Goal: Task Accomplishment & Management: Use online tool/utility

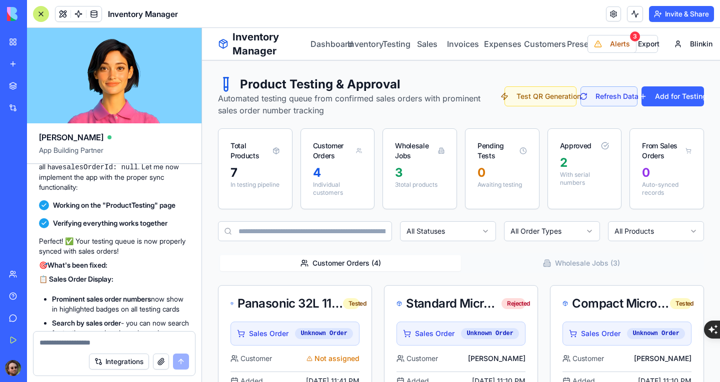
scroll to position [47071, 0]
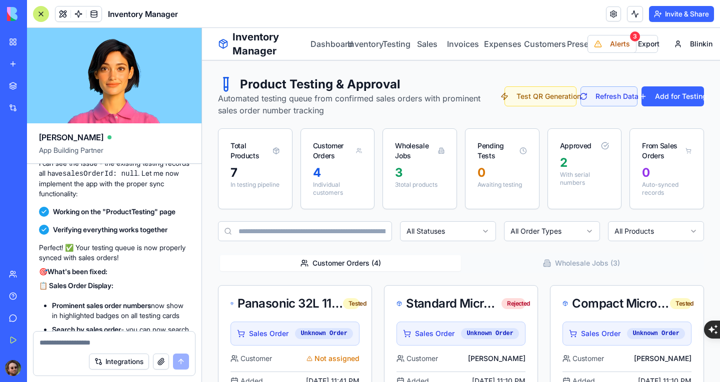
click at [37, 156] on div "Inventory Manager" at bounding box center [23, 156] width 28 height 10
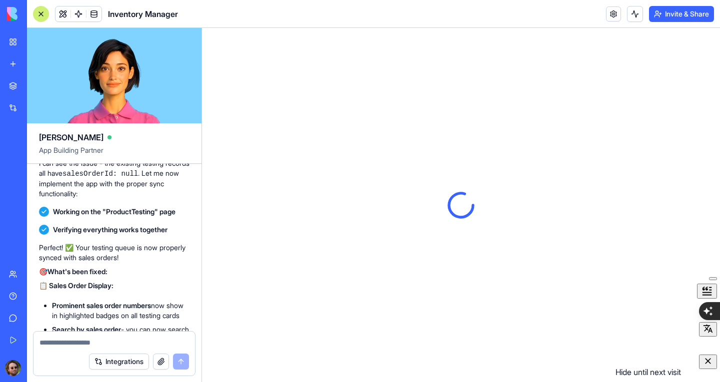
click at [709, 364] on icon "button" at bounding box center [708, 361] width 6 height 6
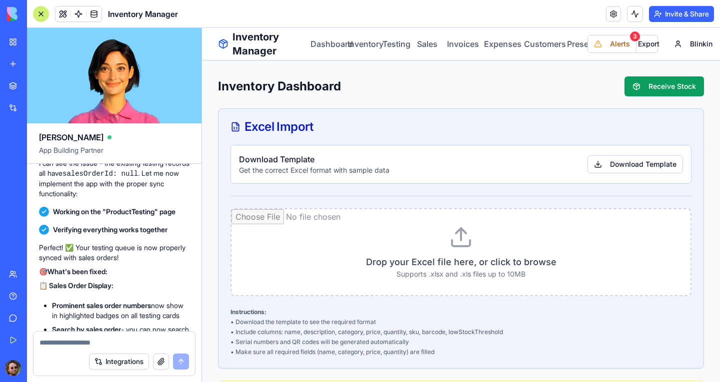
click at [40, 14] on div at bounding box center [41, 14] width 16 height 16
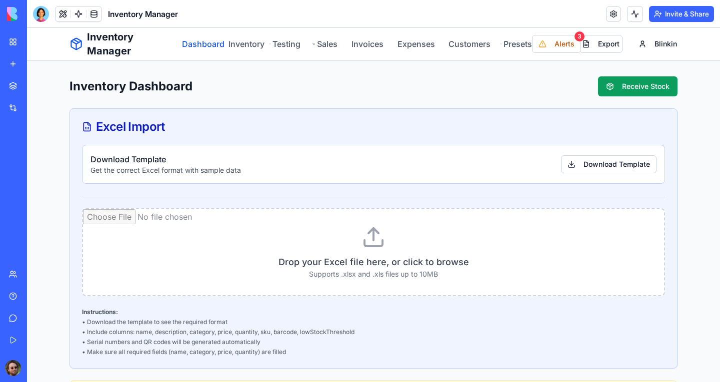
click at [193, 46] on link "Dashboard" at bounding box center [199, 44] width 34 height 12
click at [628, 83] on button "Receive Stock" at bounding box center [637, 86] width 79 height 20
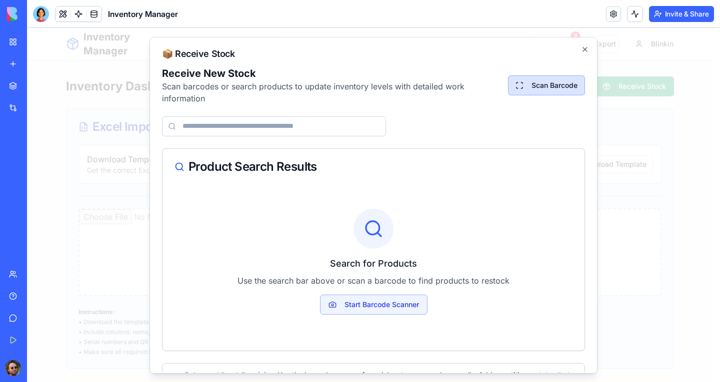
click at [525, 88] on button "Scan Barcode" at bounding box center [546, 85] width 77 height 20
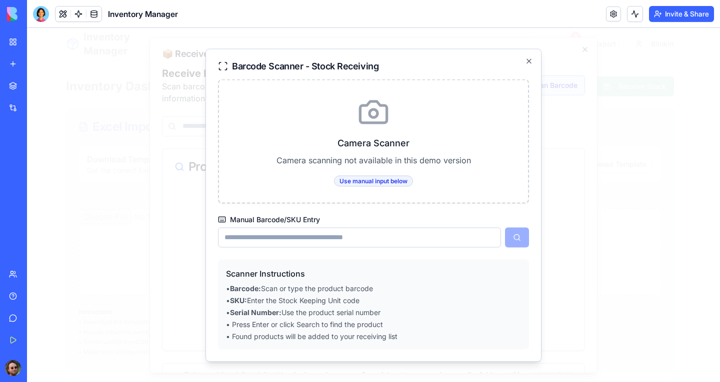
click at [417, 241] on input "Manual Barcode/SKU Entry" at bounding box center [359, 237] width 283 height 20
click at [532, 62] on icon "button" at bounding box center [529, 61] width 8 height 8
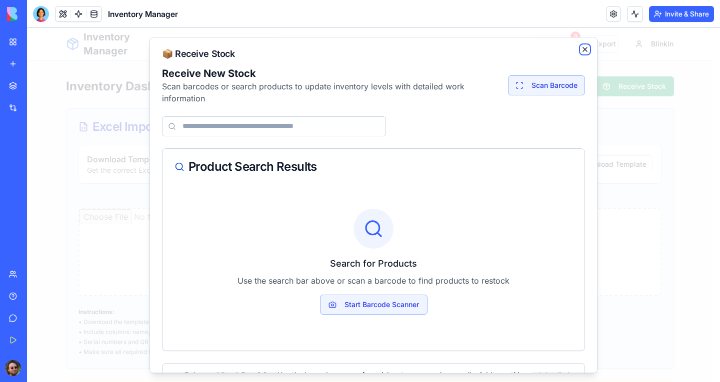
click at [581, 48] on icon "button" at bounding box center [585, 49] width 8 height 8
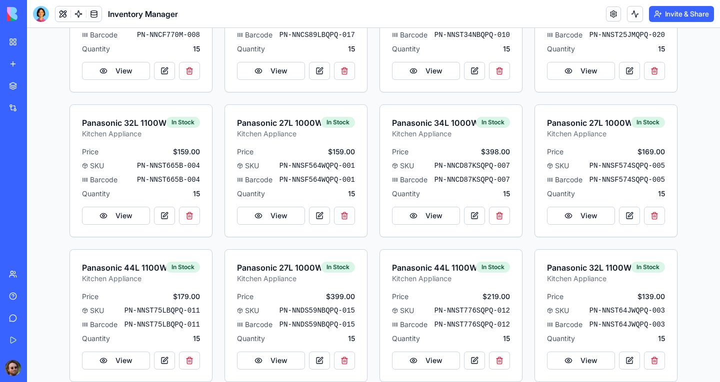
scroll to position [732, 0]
click at [127, 214] on button "View" at bounding box center [116, 216] width 68 height 18
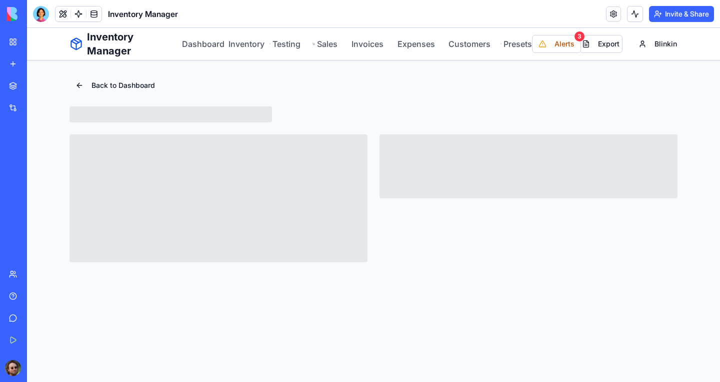
scroll to position [0, 0]
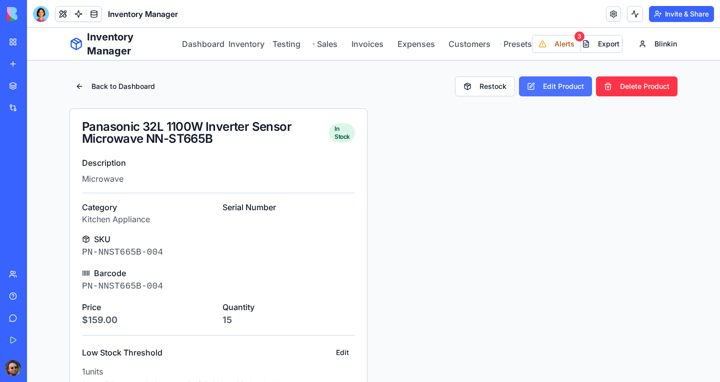
click at [530, 84] on button "Edit Product" at bounding box center [555, 86] width 73 height 20
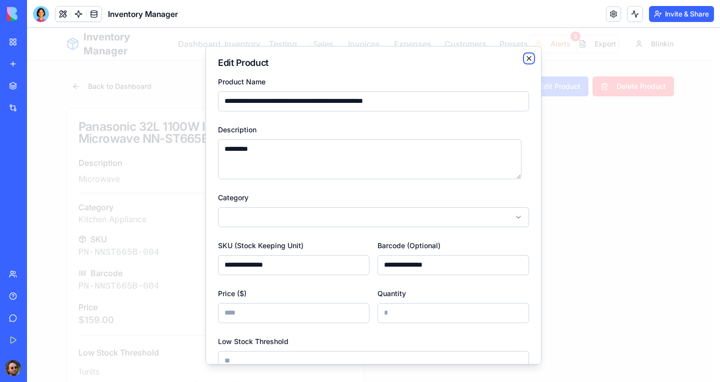
click at [525, 61] on icon "button" at bounding box center [529, 58] width 8 height 8
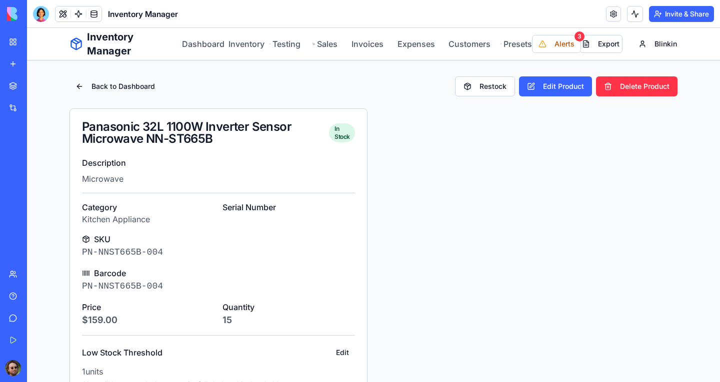
click at [74, 87] on button "Back to Dashboard" at bounding box center [114, 86] width 91 height 18
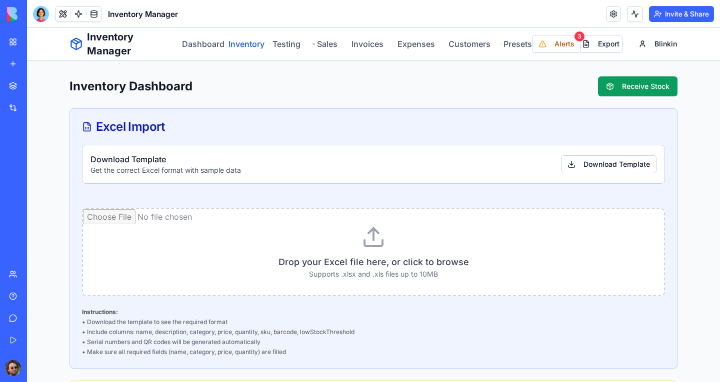
click at [242, 45] on link "Inventory" at bounding box center [242, 44] width 29 height 12
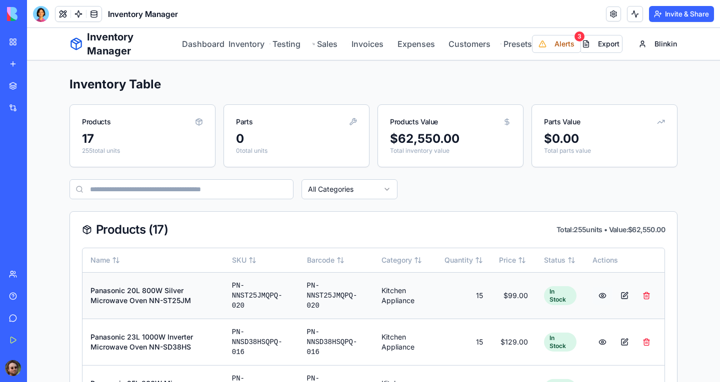
click at [599, 296] on button at bounding box center [602, 296] width 20 height 18
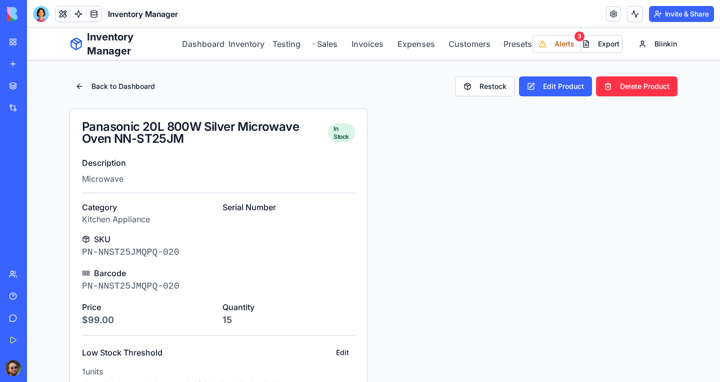
click at [75, 87] on button "Back to Dashboard" at bounding box center [114, 86] width 91 height 18
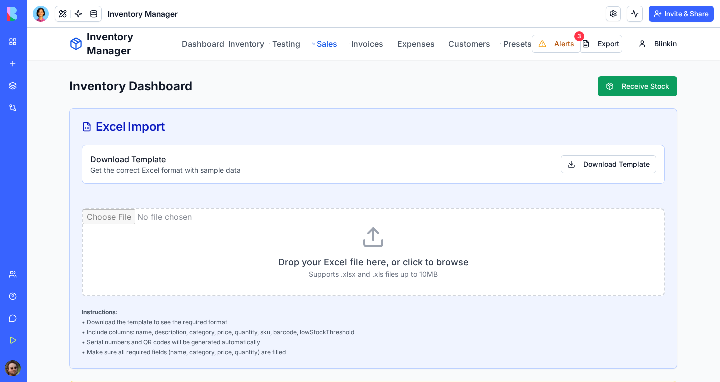
click at [319, 44] on link "Sales" at bounding box center [324, 44] width 25 height 12
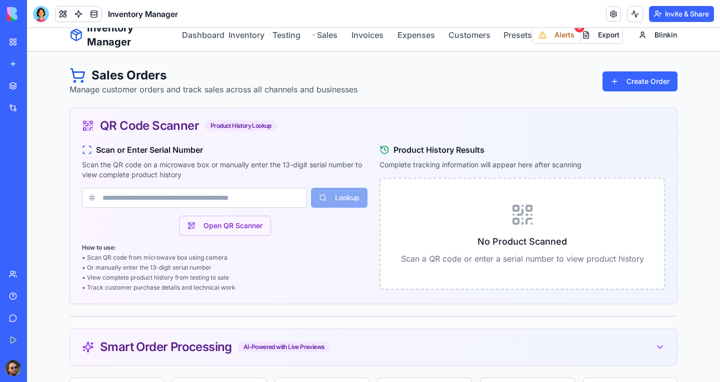
scroll to position [6, 0]
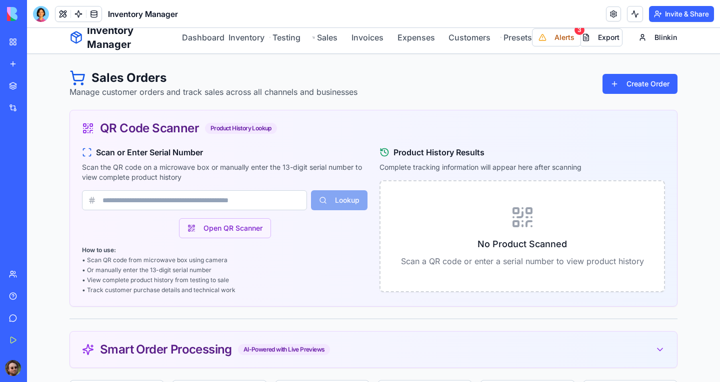
click at [237, 198] on input at bounding box center [194, 200] width 225 height 20
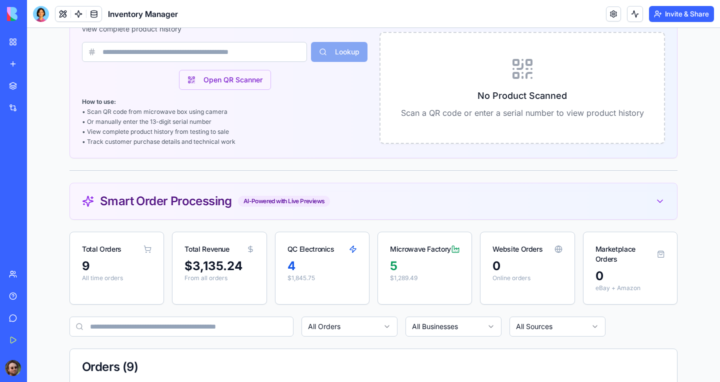
scroll to position [182, 0]
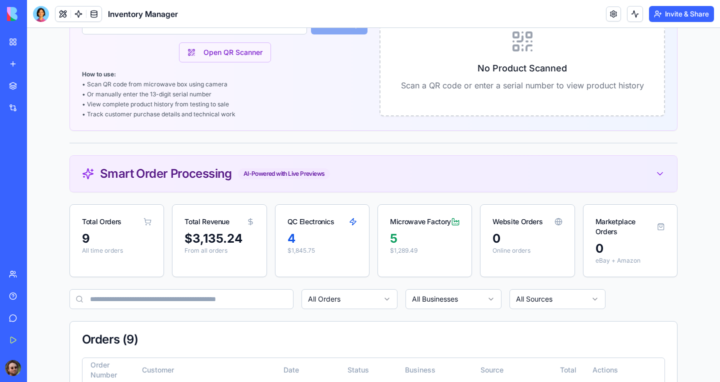
click at [348, 176] on div "Smart Order Processing AI-Powered with Live Previews" at bounding box center [373, 174] width 583 height 12
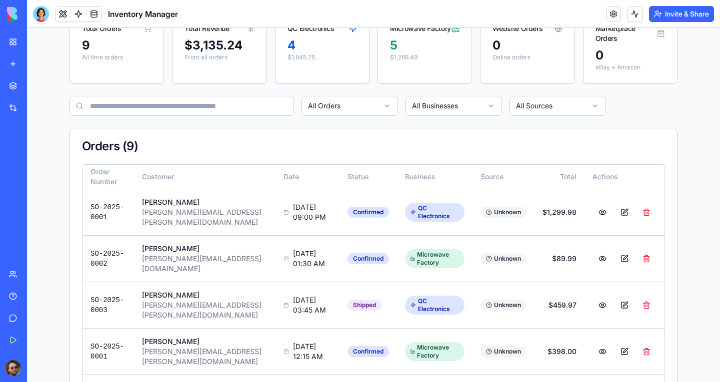
scroll to position [900, 0]
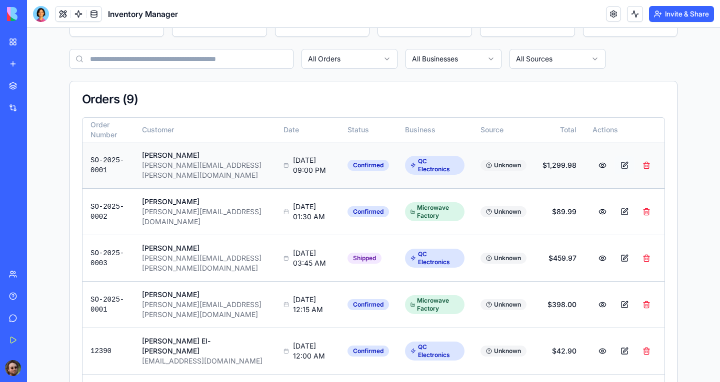
click at [622, 160] on button at bounding box center [624, 165] width 20 height 18
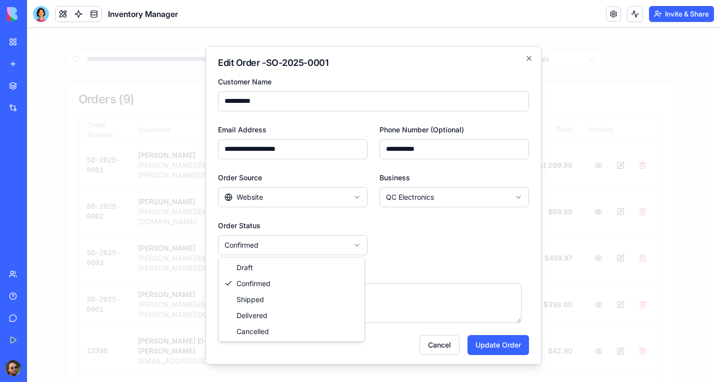
click at [425, 345] on button "Cancel" at bounding box center [439, 345] width 40 height 20
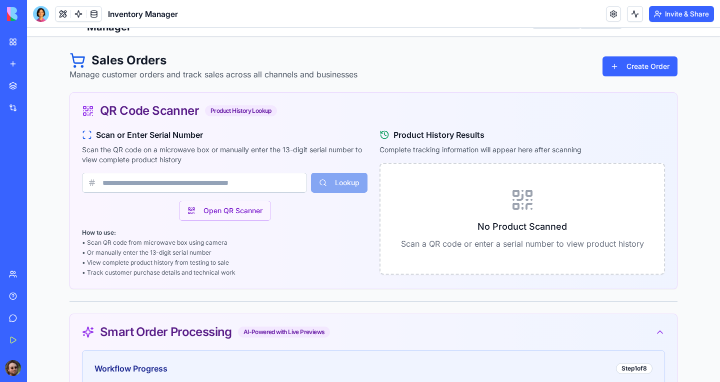
scroll to position [0, 0]
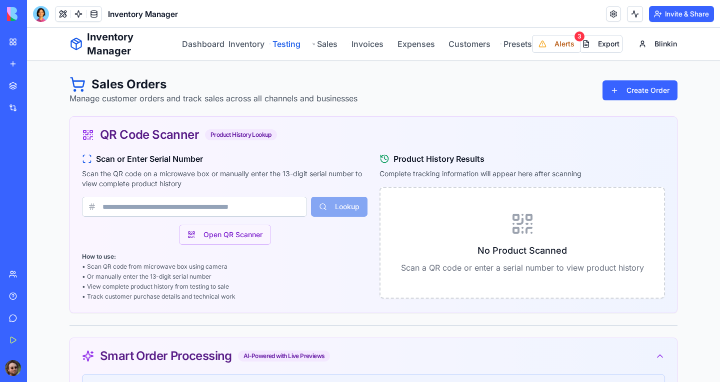
click at [280, 44] on link "Testing" at bounding box center [284, 44] width 31 height 12
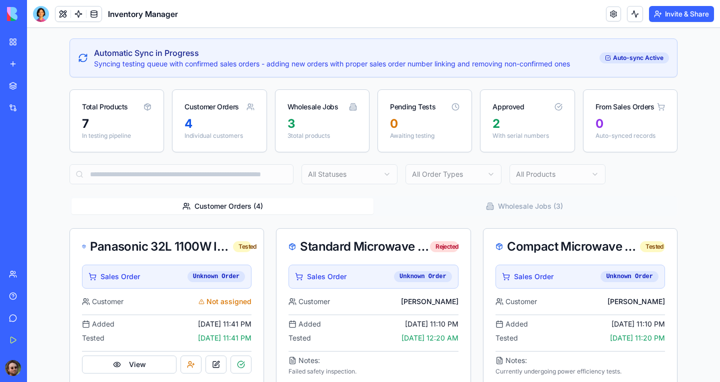
scroll to position [89, 0]
click at [509, 210] on button "Wholesale Jobs ( 3 )" at bounding box center [524, 207] width 302 height 16
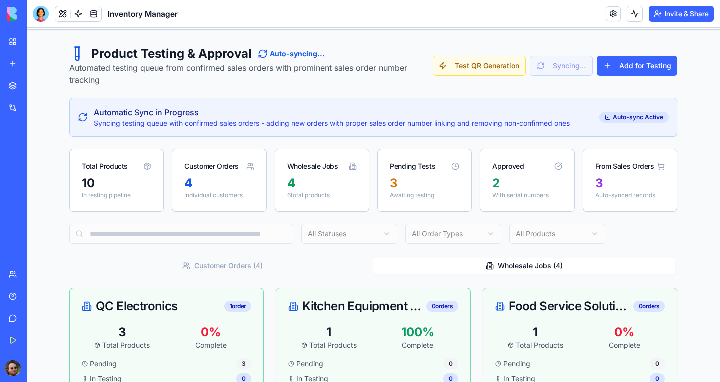
scroll to position [0, 0]
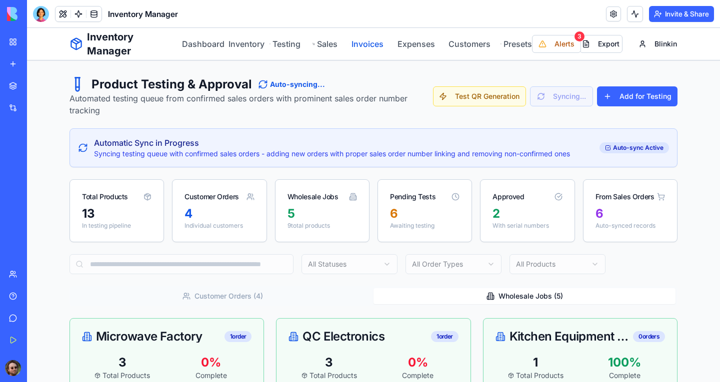
click at [372, 42] on link "Invoices" at bounding box center [366, 44] width 34 height 12
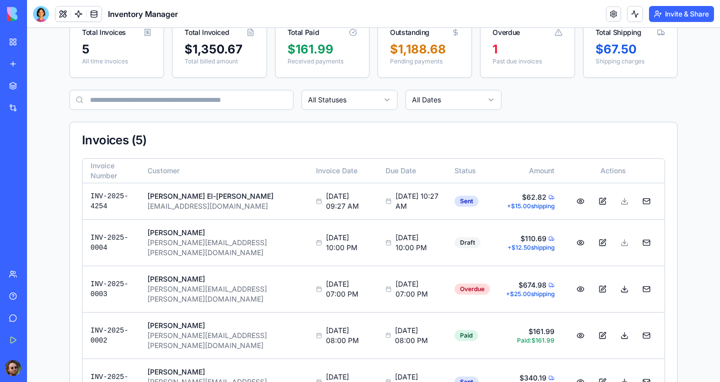
scroll to position [102, 0]
click at [598, 205] on button at bounding box center [602, 201] width 20 height 18
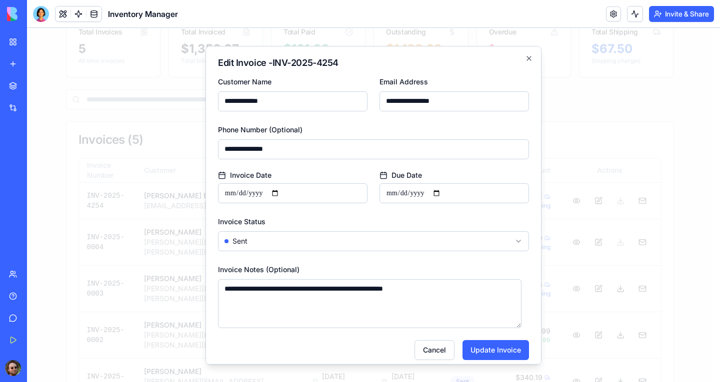
scroll to position [8, 0]
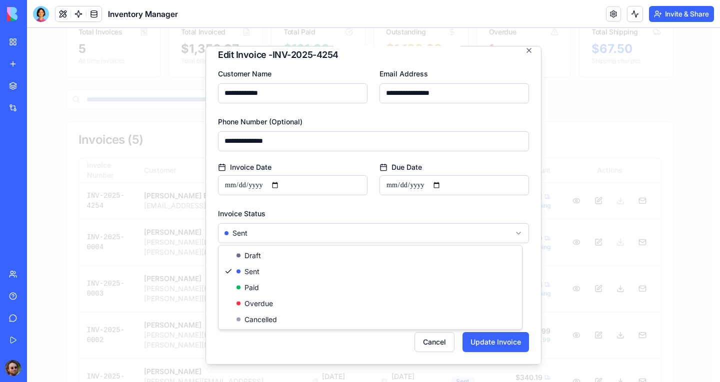
click at [442, 237] on body "Inventory Manager Dashboard Inventory Testing Sales Invoices Expenses Customers…" at bounding box center [369, 180] width 685 height 508
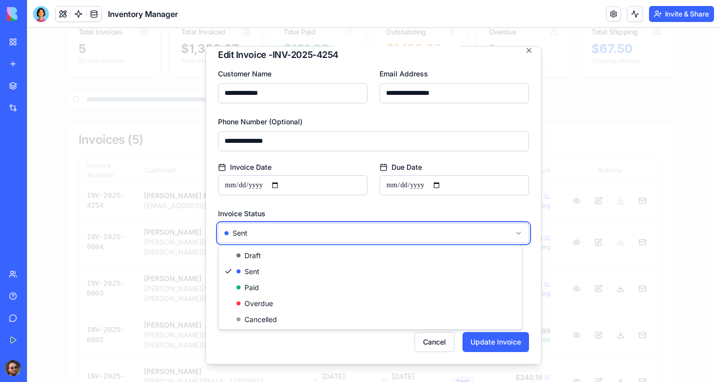
click at [442, 237] on body "Inventory Manager Dashboard Inventory Testing Sales Invoices Expenses Customers…" at bounding box center [369, 180] width 685 height 508
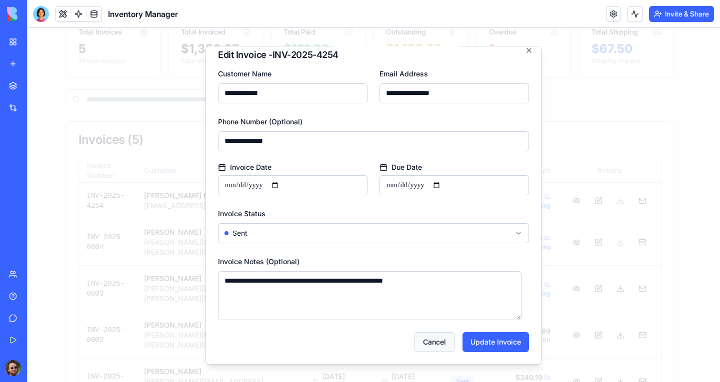
click at [433, 339] on button "Cancel" at bounding box center [434, 342] width 40 height 20
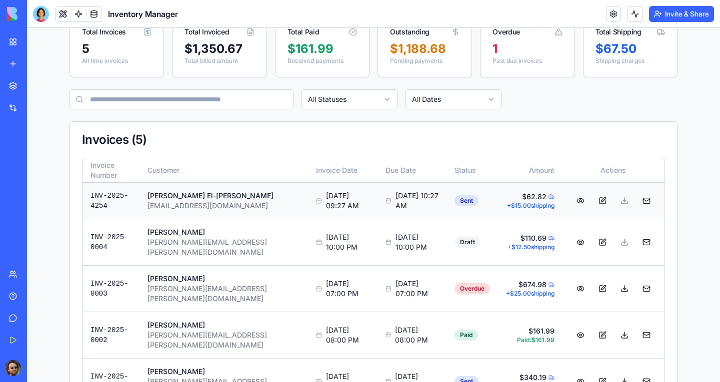
click at [574, 202] on button at bounding box center [580, 201] width 20 height 18
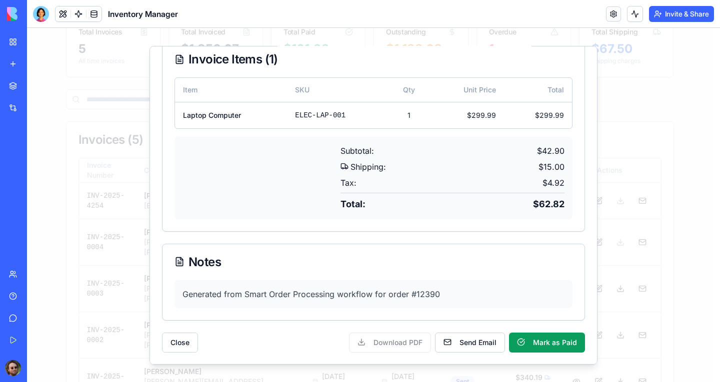
scroll to position [166, 0]
click at [192, 338] on button "Close" at bounding box center [180, 342] width 36 height 20
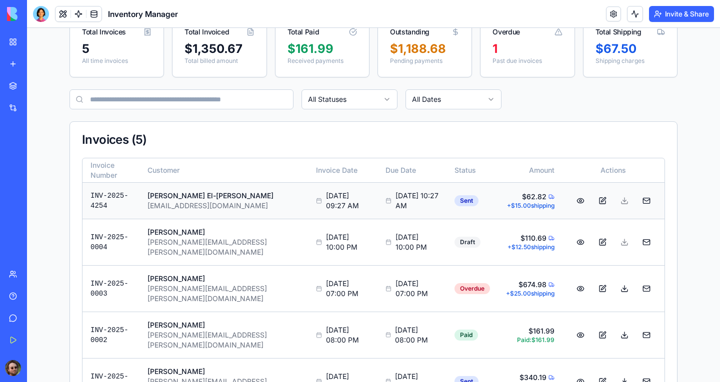
scroll to position [0, 0]
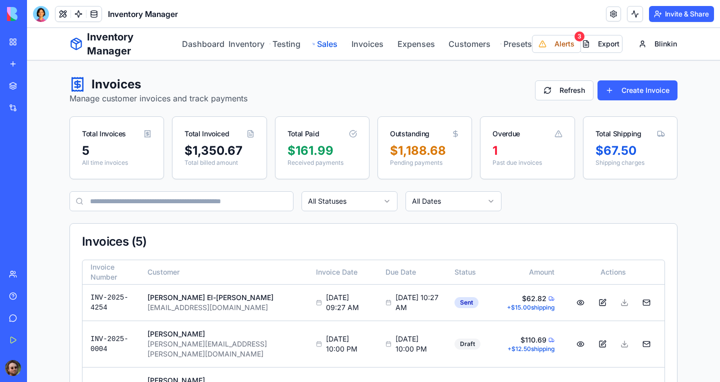
click at [325, 39] on link "Sales" at bounding box center [324, 44] width 25 height 12
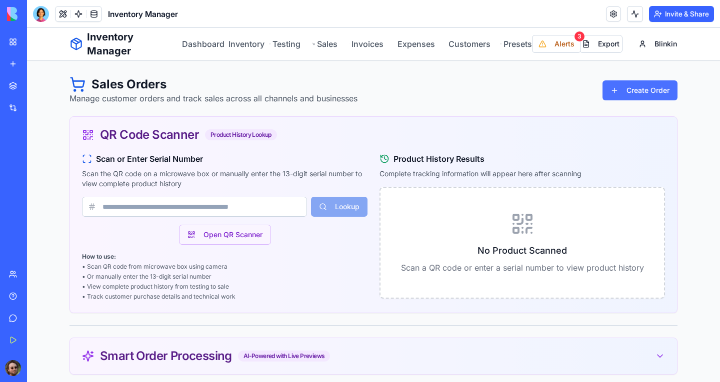
click at [634, 88] on button "Create Order" at bounding box center [639, 90] width 75 height 20
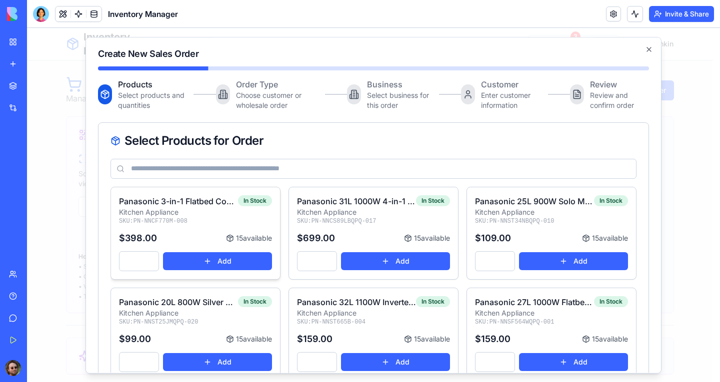
click at [150, 259] on input "*" at bounding box center [139, 261] width 40 height 20
type input "*"
click at [150, 259] on input "*" at bounding box center [139, 261] width 40 height 20
click at [327, 256] on input "*" at bounding box center [317, 261] width 40 height 20
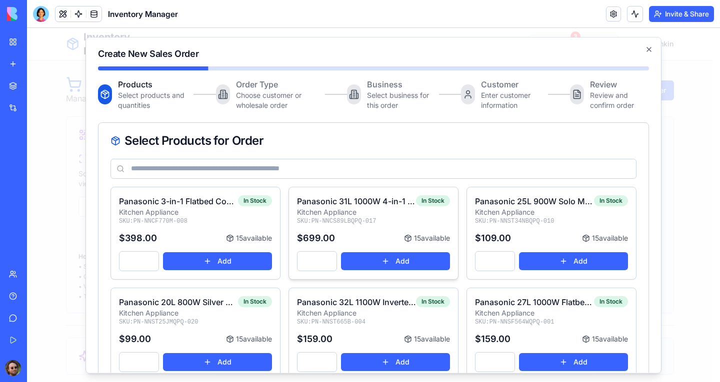
click at [323, 257] on input "*" at bounding box center [317, 261] width 40 height 20
click at [380, 258] on button "Add" at bounding box center [395, 261] width 109 height 18
type input "*"
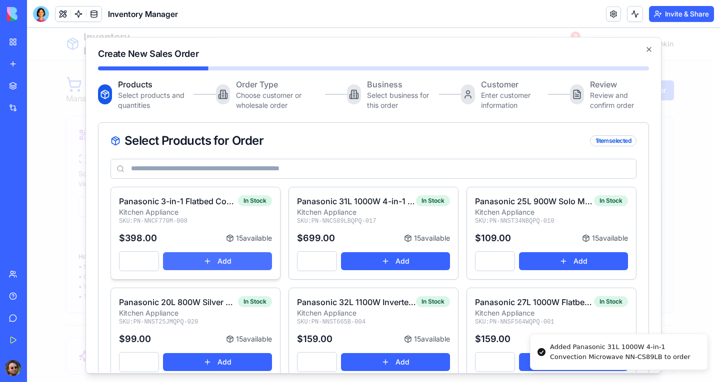
click at [246, 259] on button "Add" at bounding box center [217, 261] width 109 height 18
type input "*"
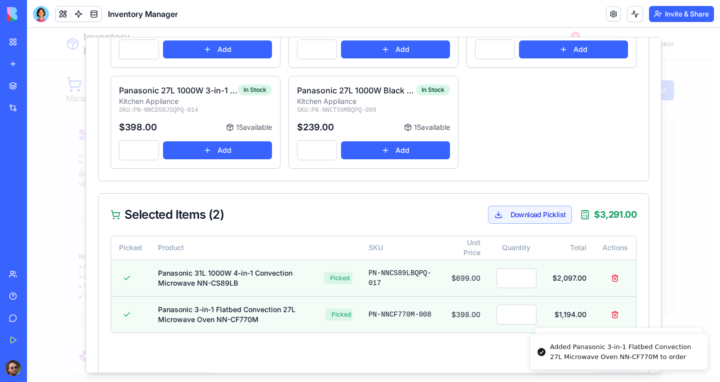
scroll to position [277, 0]
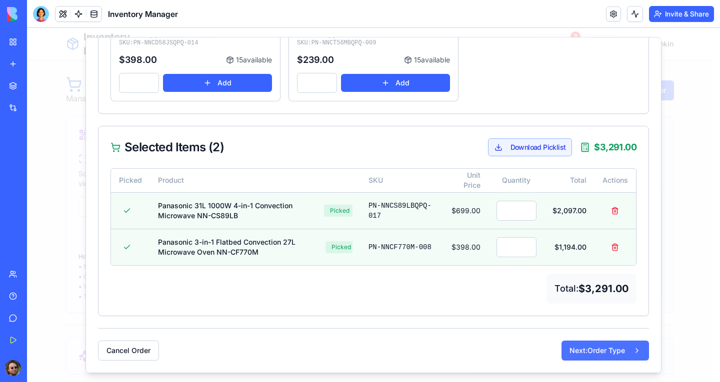
click at [586, 345] on button "Next: Order Type" at bounding box center [604, 351] width 87 height 20
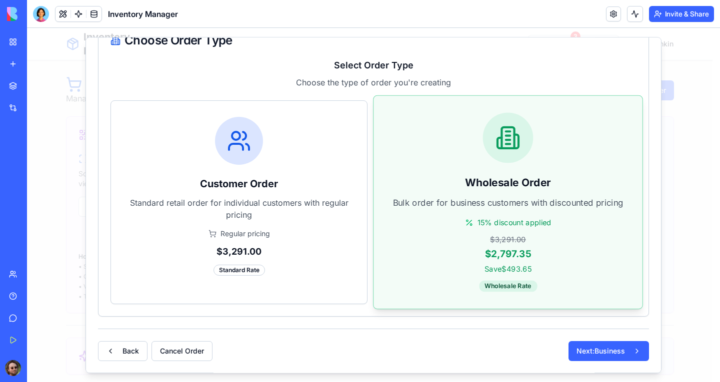
click at [404, 210] on div "Wholesale Order Bulk order for business customers with discounted pricing 15% d…" at bounding box center [507, 202] width 269 height 213
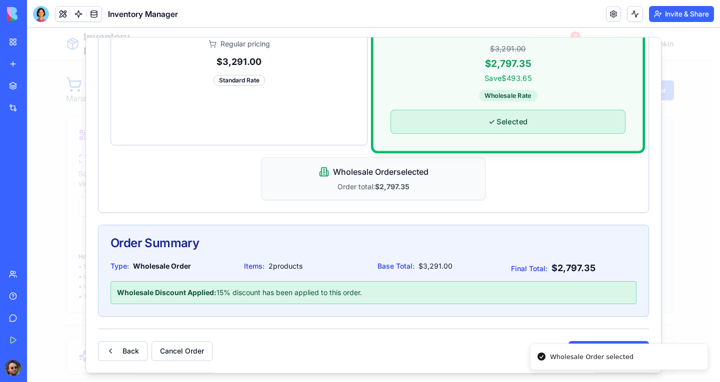
scroll to position [290, 0]
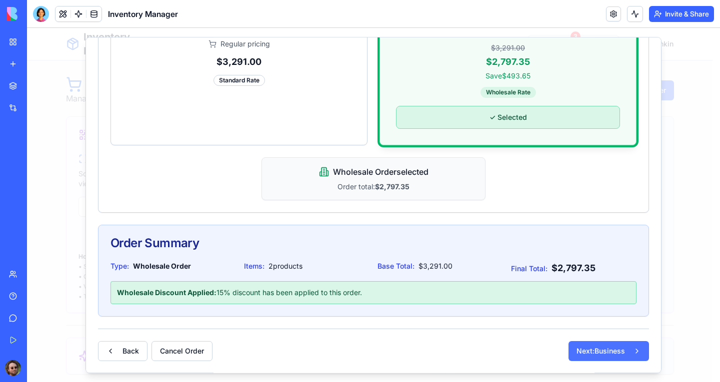
click at [582, 354] on button "Next: Business" at bounding box center [608, 351] width 80 height 20
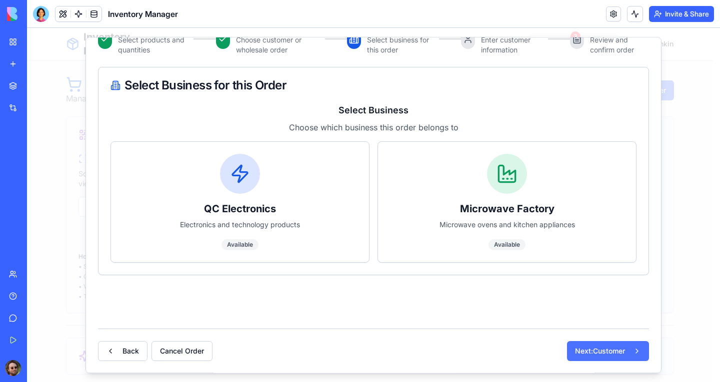
scroll to position [55, 0]
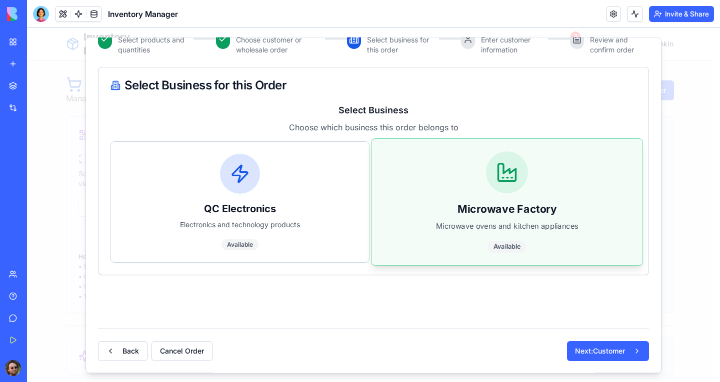
click at [438, 205] on h3 "Microwave Factory" at bounding box center [506, 209] width 245 height 14
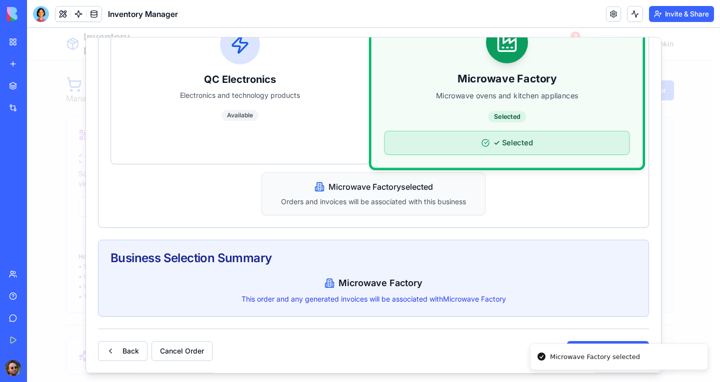
scroll to position [183, 0]
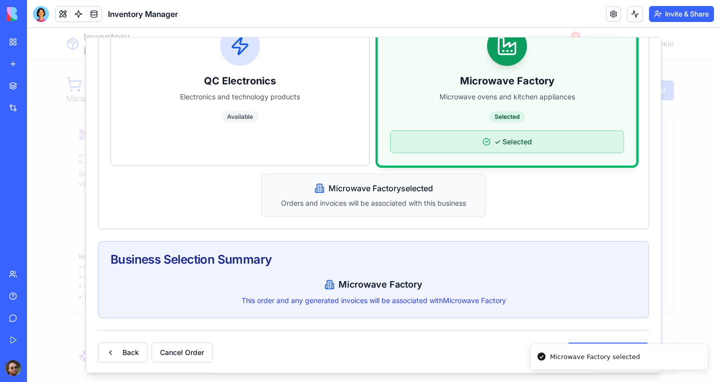
click at [573, 343] on button "Next: Customer" at bounding box center [608, 353] width 82 height 20
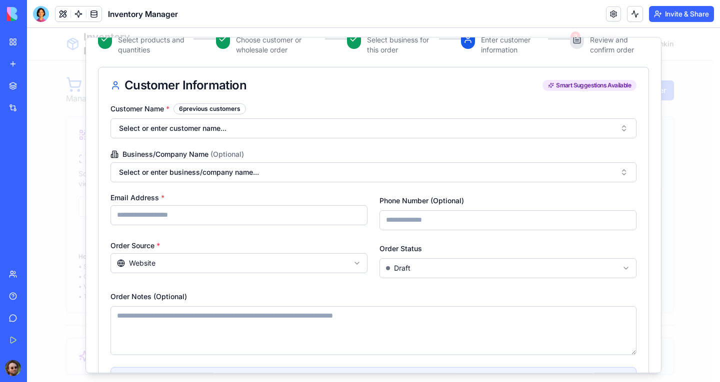
scroll to position [0, 0]
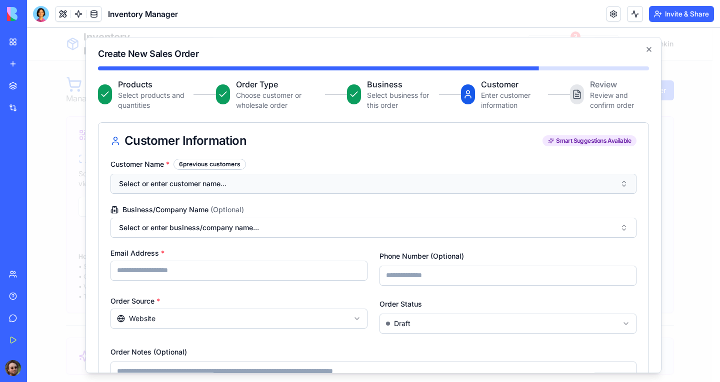
click at [343, 188] on button "Select or enter customer name..." at bounding box center [373, 184] width 526 height 20
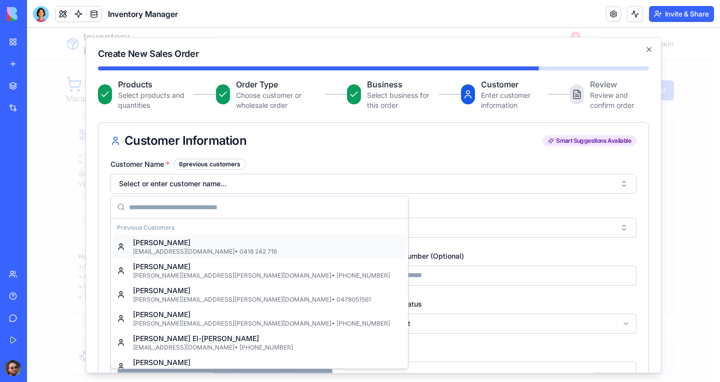
click at [346, 172] on div "Customer Name * 6 previous customers Select or enter customer name..." at bounding box center [373, 176] width 526 height 35
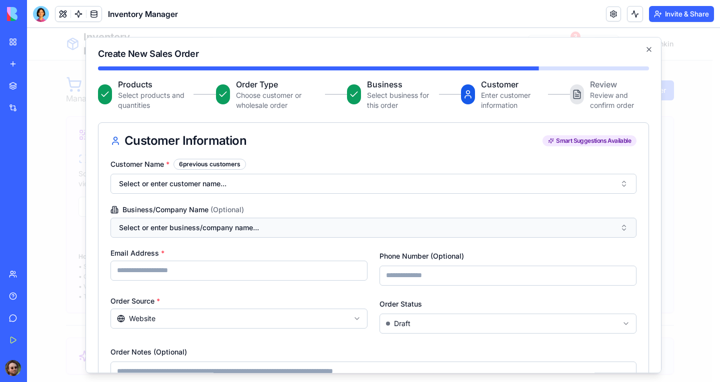
click at [320, 223] on button "Select or enter business/company name..." at bounding box center [373, 228] width 526 height 20
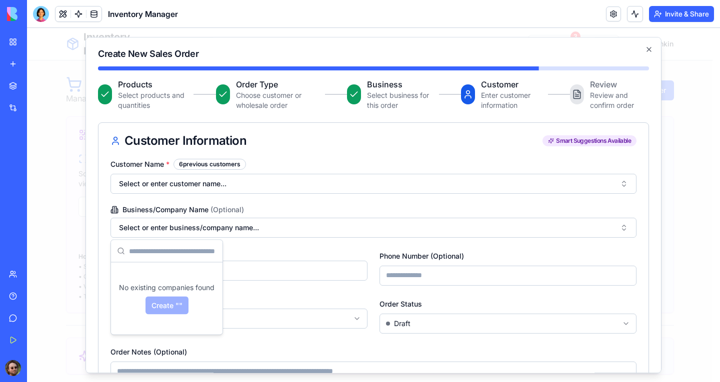
click at [346, 198] on div "Customer Name * 6 previous customers Select or enter customer name... Business/…" at bounding box center [373, 315] width 550 height 313
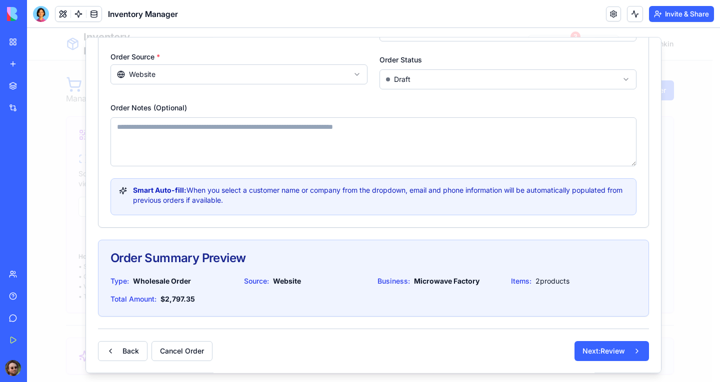
scroll to position [244, 0]
click at [575, 340] on div "Back Cancel Order Next: Review" at bounding box center [373, 345] width 551 height 32
click at [580, 343] on button "Next: Review" at bounding box center [611, 351] width 74 height 20
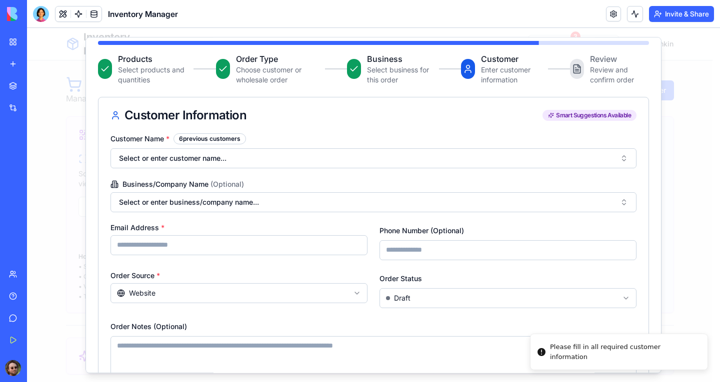
scroll to position [0, 0]
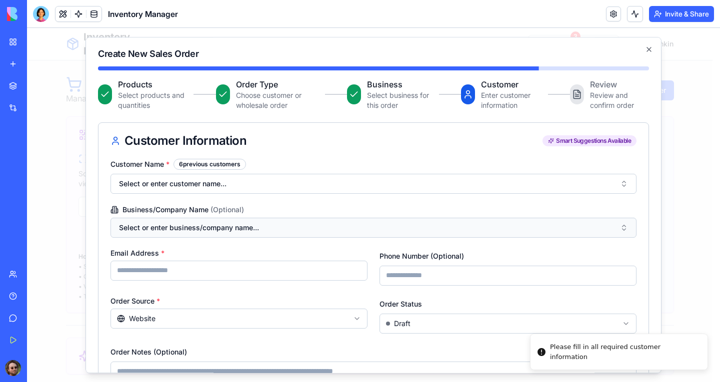
click at [321, 224] on button "Select or enter business/company name..." at bounding box center [373, 228] width 526 height 20
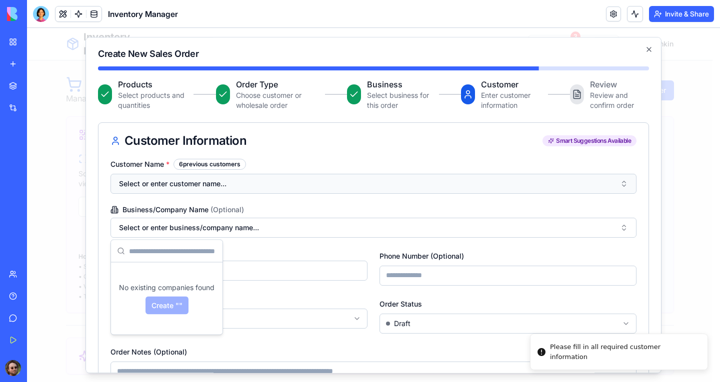
click at [247, 183] on button "Select or enter customer name..." at bounding box center [373, 184] width 526 height 20
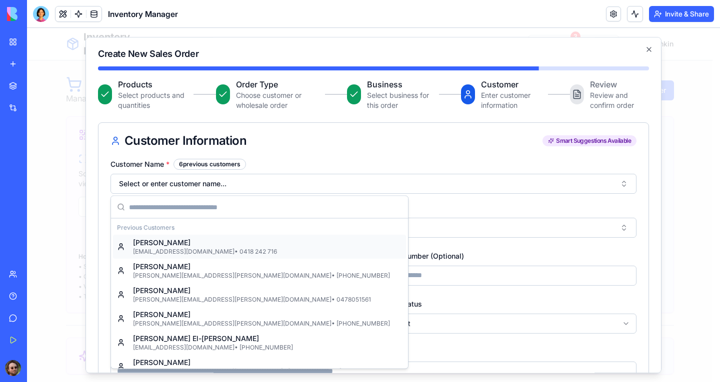
click at [204, 250] on div "[EMAIL_ADDRESS][DOMAIN_NAME] • 0418 242 716" at bounding box center [261, 252] width 257 height 8
type input "**********"
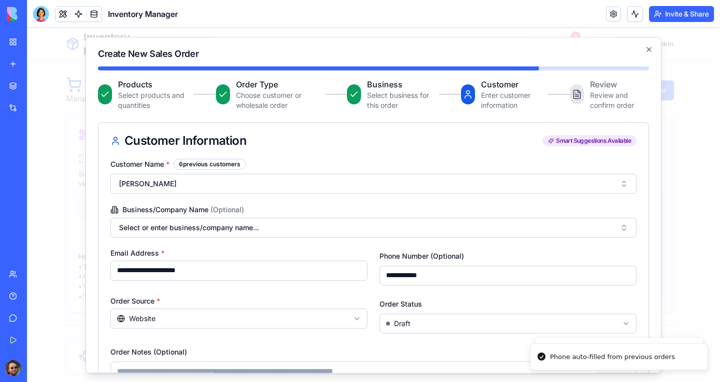
scroll to position [244, 0]
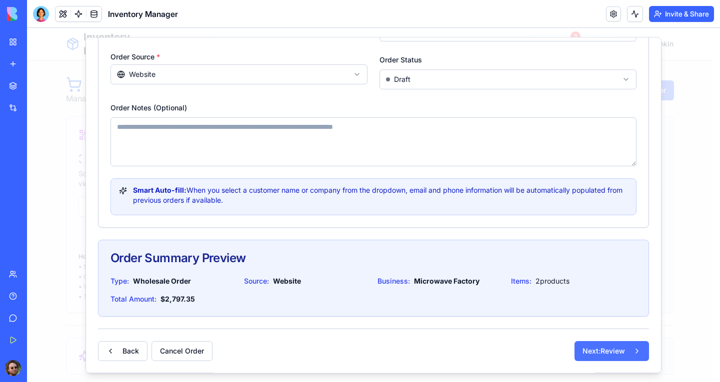
click at [612, 352] on button "Next: Review" at bounding box center [611, 351] width 74 height 20
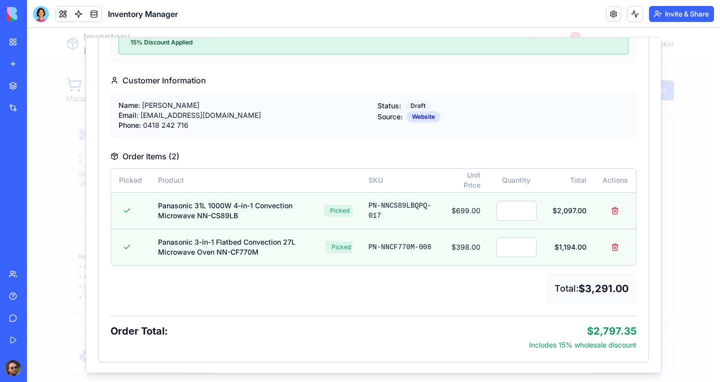
scroll to position [222, 0]
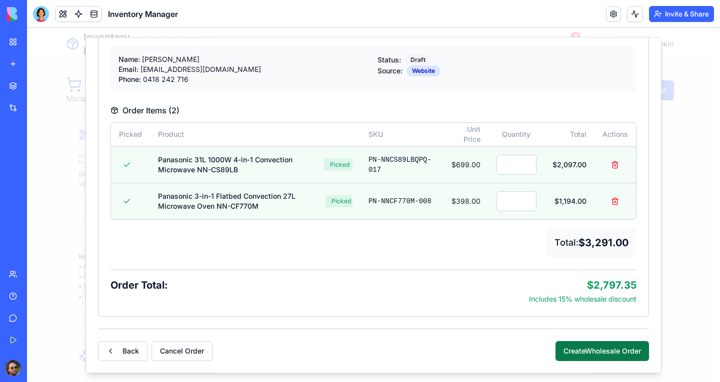
click at [569, 350] on button "Create Wholesale Order" at bounding box center [601, 351] width 93 height 20
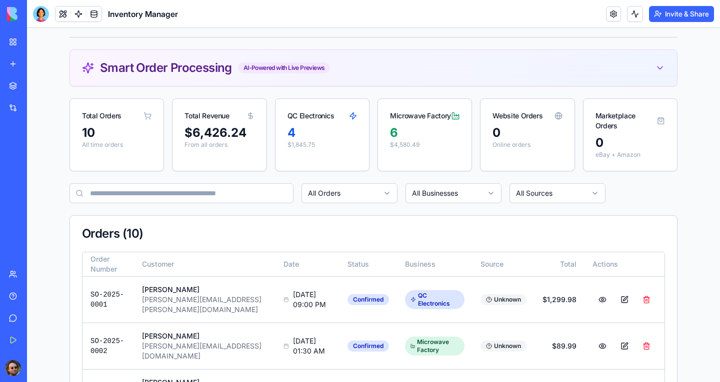
scroll to position [152, 0]
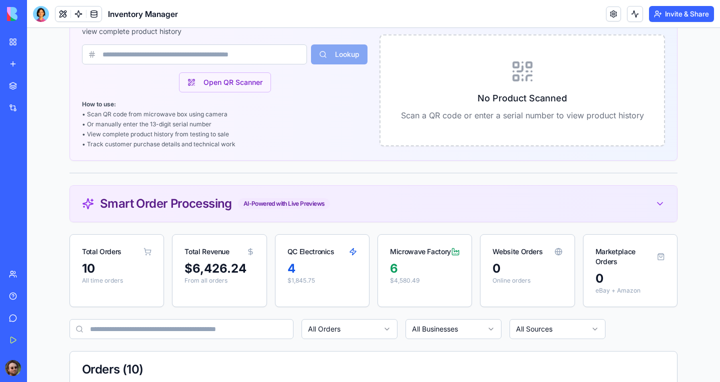
click at [302, 196] on div "Smart Order Processing AI-Powered with Live Previews" at bounding box center [373, 204] width 607 height 36
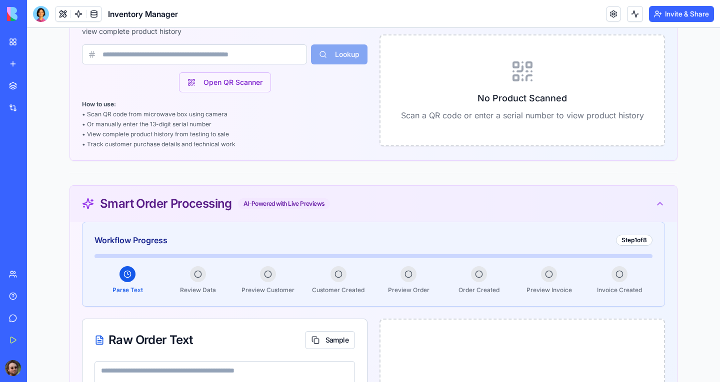
scroll to position [0, 0]
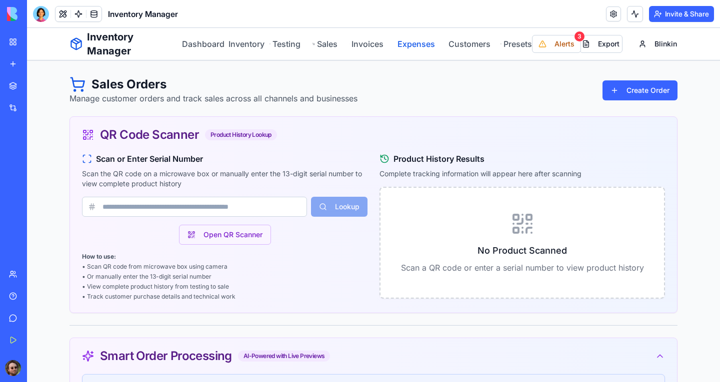
click at [416, 45] on link "Expenses" at bounding box center [414, 44] width 38 height 12
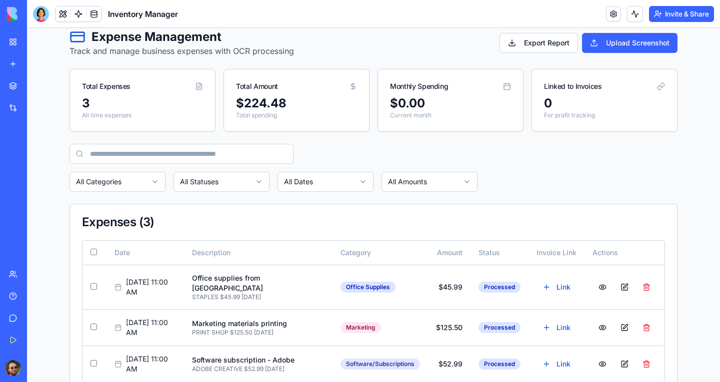
scroll to position [47, 0]
click at [623, 46] on button "Upload Screenshot" at bounding box center [629, 43] width 95 height 20
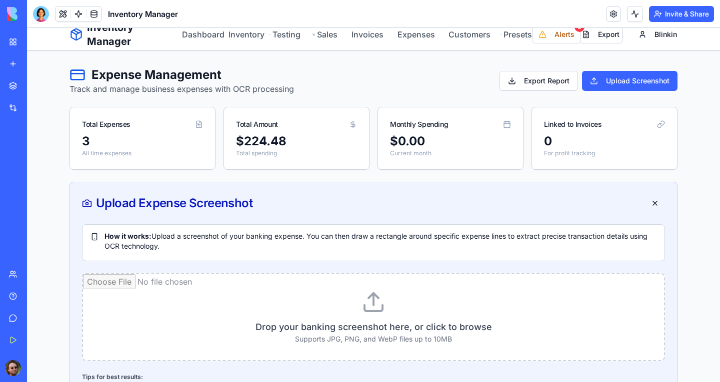
scroll to position [0, 0]
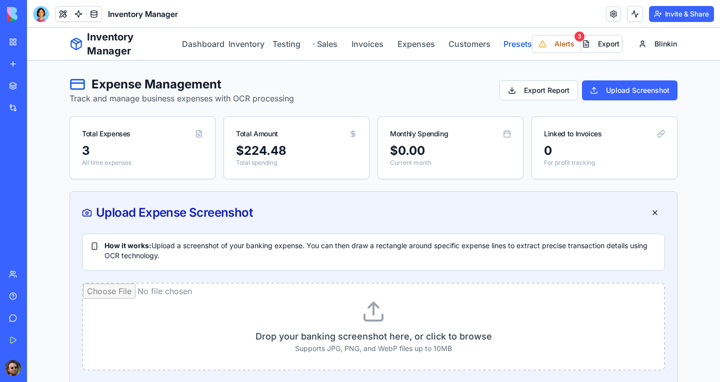
click at [508, 44] on link "Presets" at bounding box center [515, 44] width 31 height 12
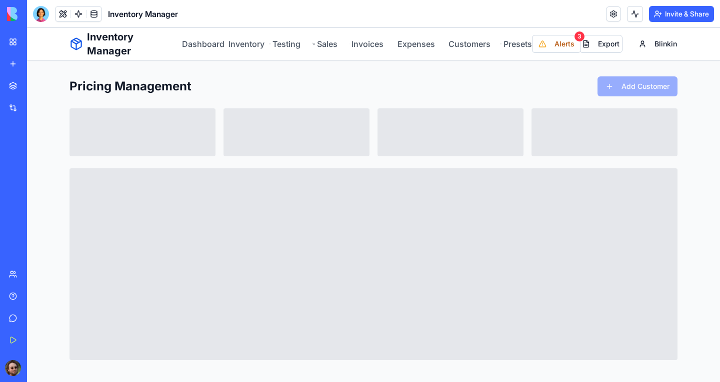
click at [37, 179] on div "Wholesale Order Manager" at bounding box center [23, 178] width 28 height 10
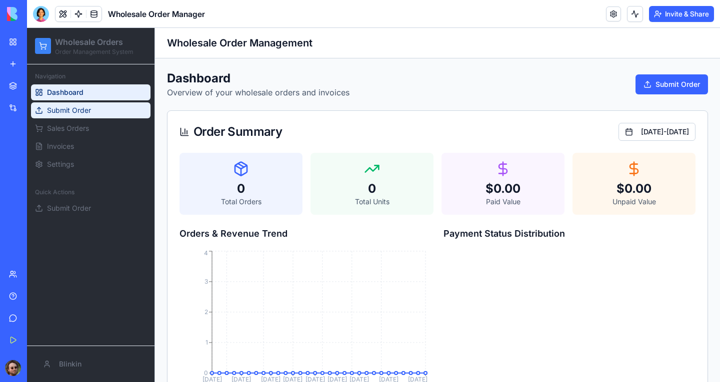
click at [77, 110] on span "Submit Order" at bounding box center [69, 110] width 44 height 10
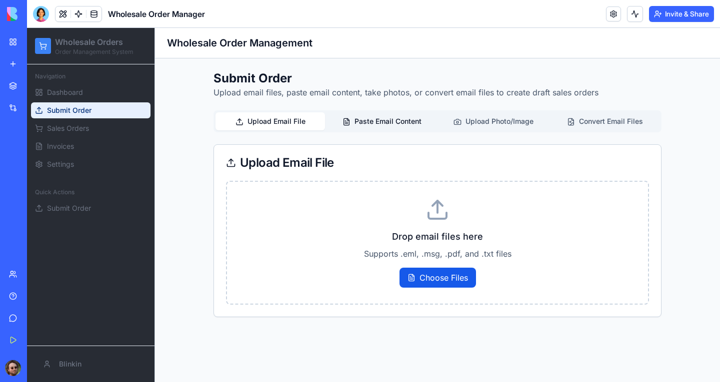
click at [385, 122] on button "Paste Email Content" at bounding box center [381, 121] width 109 height 18
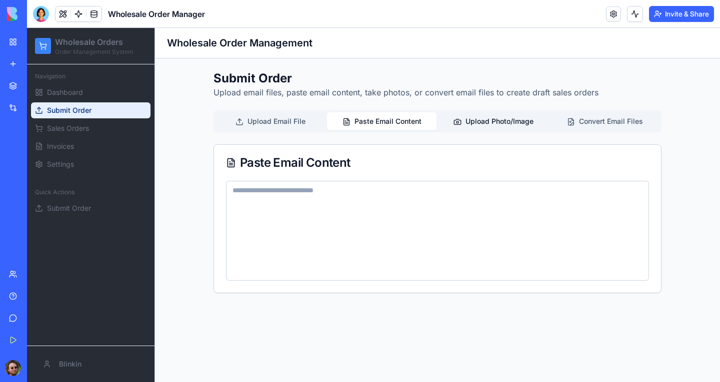
click at [471, 122] on button "Upload Photo/Image" at bounding box center [492, 121] width 109 height 18
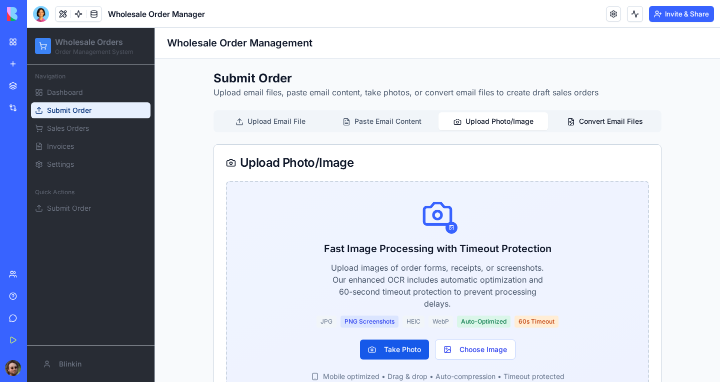
click at [580, 122] on button "Convert Email Files" at bounding box center [604, 121] width 109 height 18
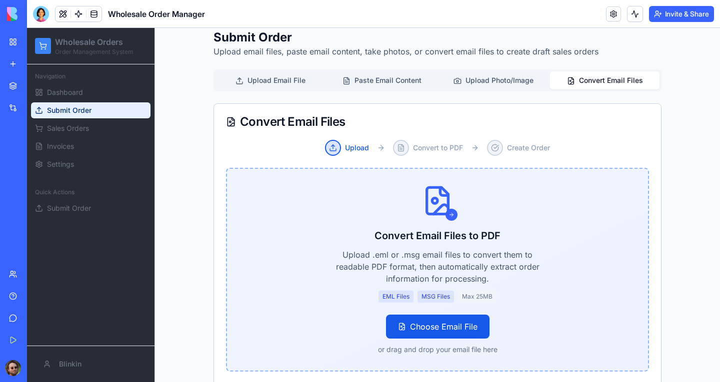
scroll to position [15, 0]
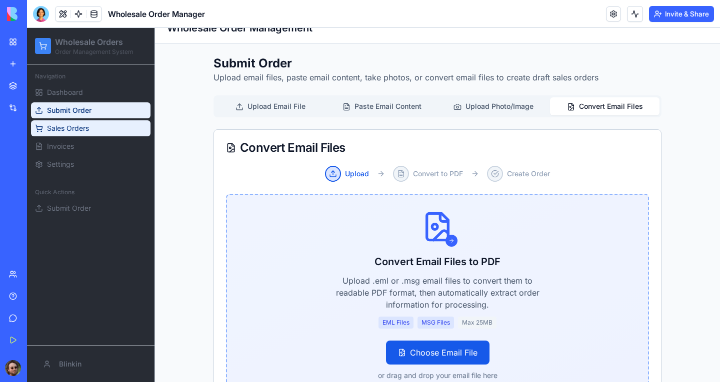
click at [103, 132] on link "Sales Orders" at bounding box center [90, 128] width 119 height 16
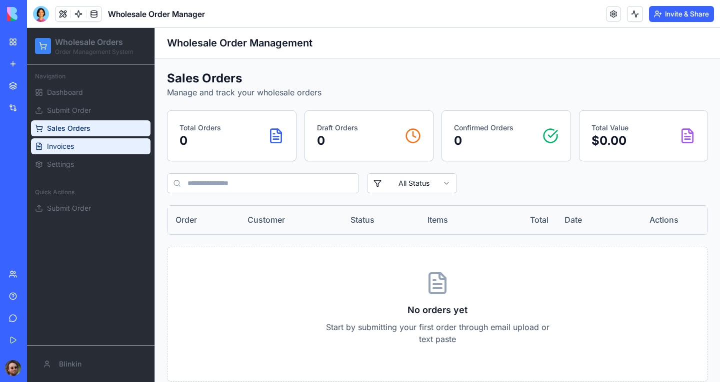
click at [72, 149] on span "Invoices" at bounding box center [60, 146] width 27 height 10
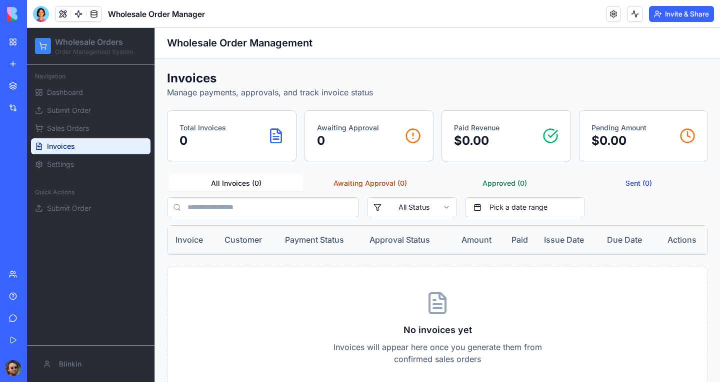
scroll to position [31, 0]
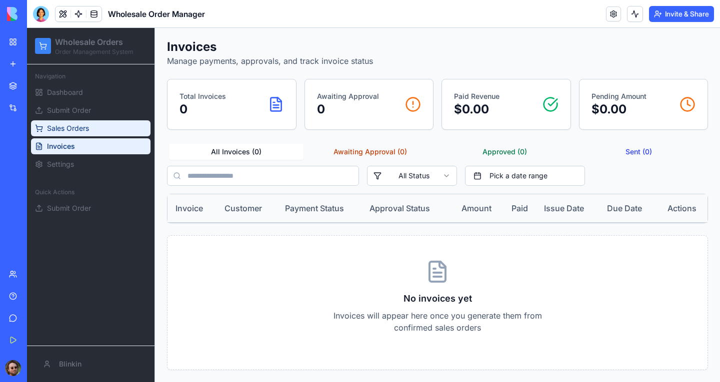
click at [95, 126] on link "Sales Orders" at bounding box center [90, 128] width 119 height 16
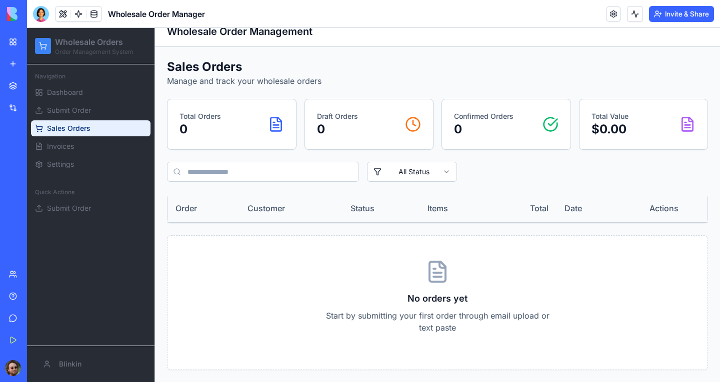
scroll to position [11, 0]
click at [91, 106] on link "Submit Order" at bounding box center [90, 110] width 119 height 16
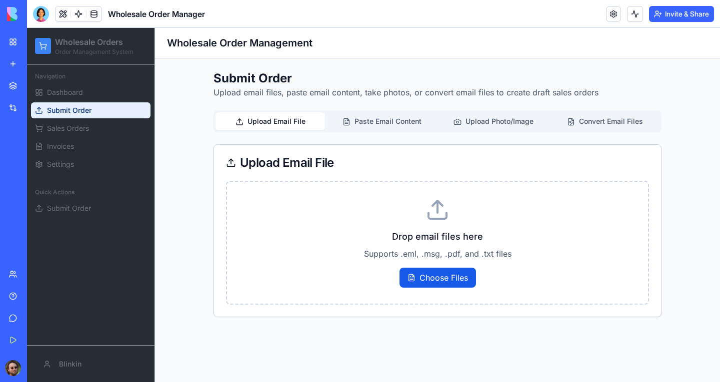
click at [37, 199] on div "Spare Parts Manager" at bounding box center [23, 200] width 28 height 10
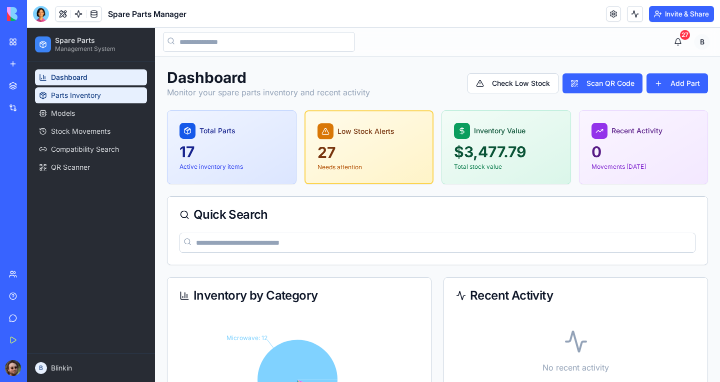
click at [77, 100] on link "Parts Inventory" at bounding box center [91, 95] width 112 height 16
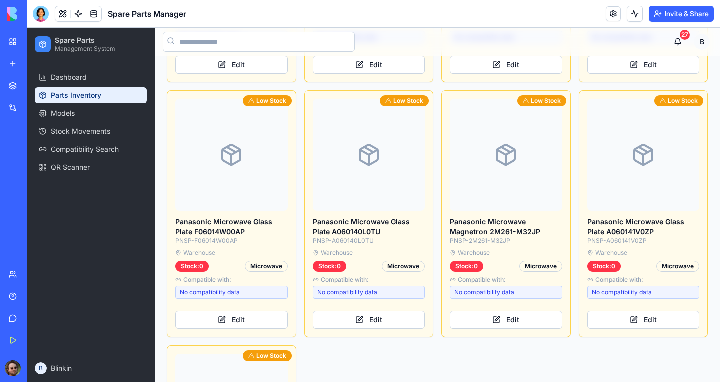
scroll to position [1334, 0]
